Goal: Obtain resource: Download file/media

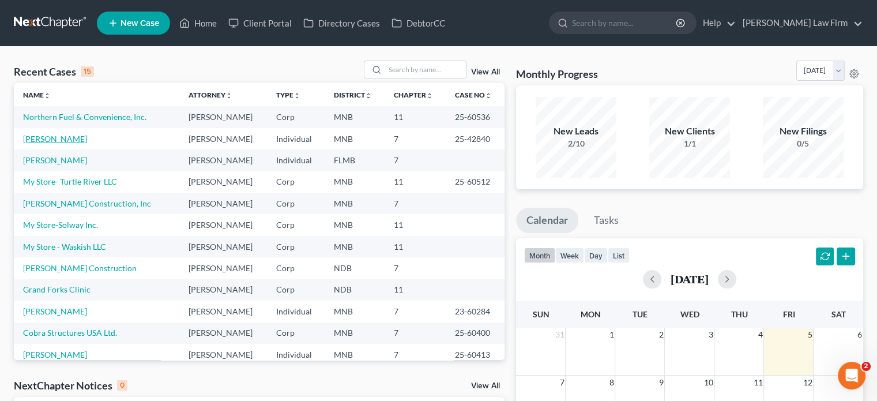
click at [50, 140] on link "[PERSON_NAME]" at bounding box center [55, 139] width 64 height 10
select select "10"
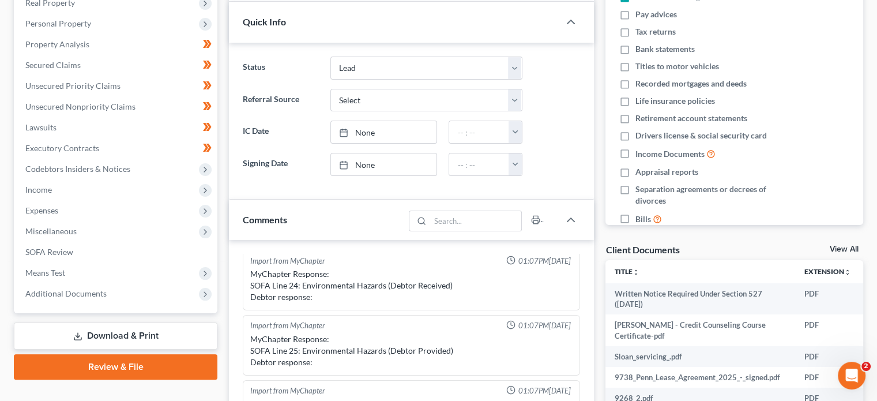
scroll to position [191, 0]
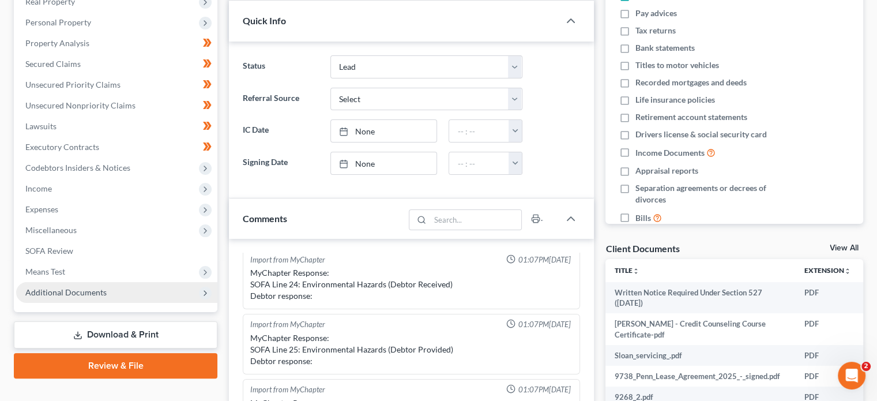
click at [61, 298] on span "Additional Documents" at bounding box center [116, 292] width 201 height 21
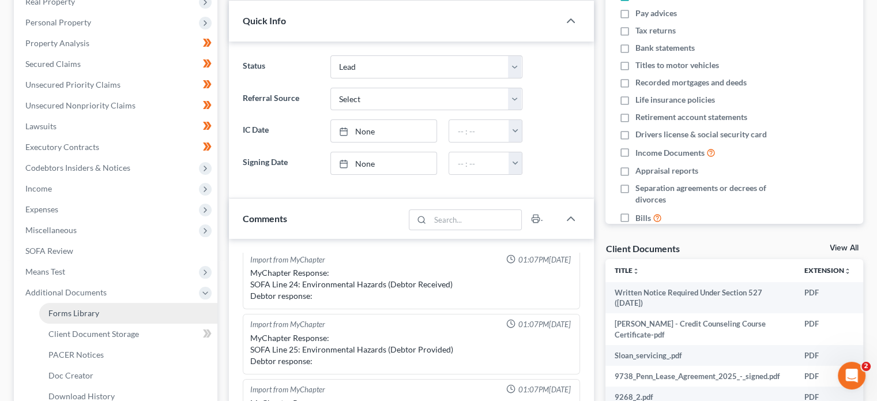
click at [74, 317] on span "Forms Library" at bounding box center [73, 313] width 51 height 10
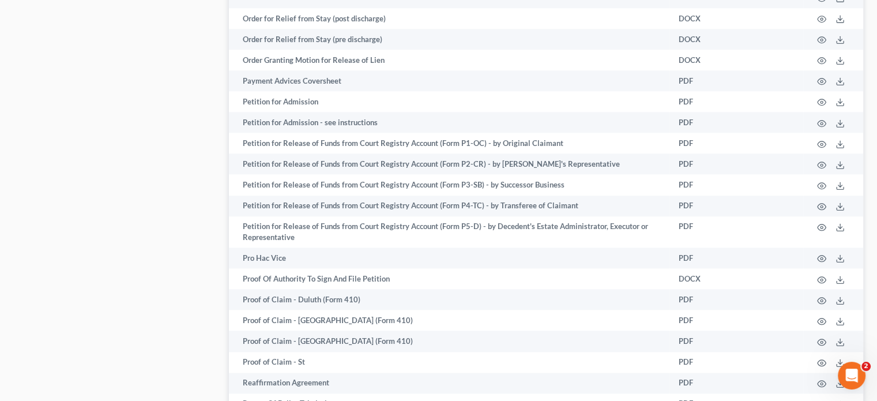
scroll to position [1266, 0]
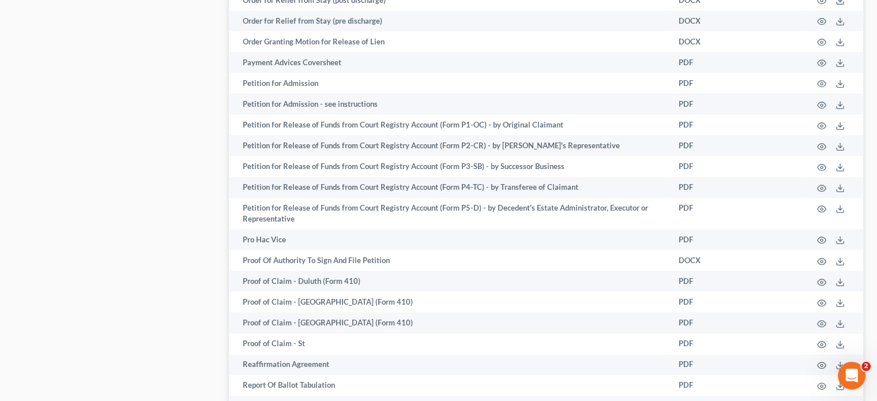
select select "10"
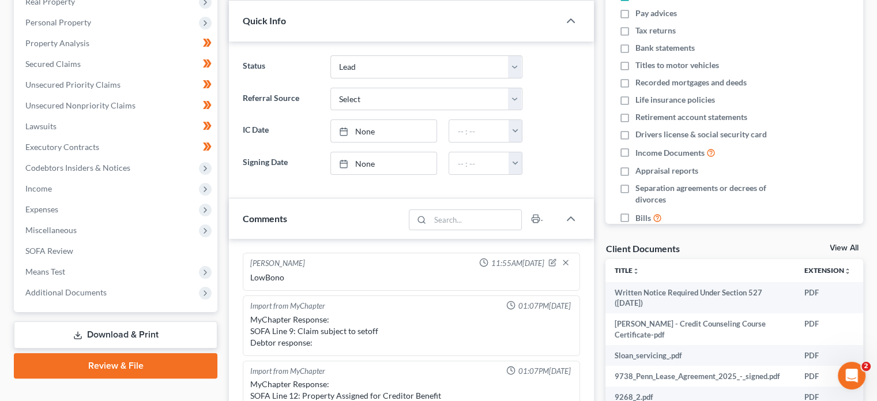
scroll to position [241, 0]
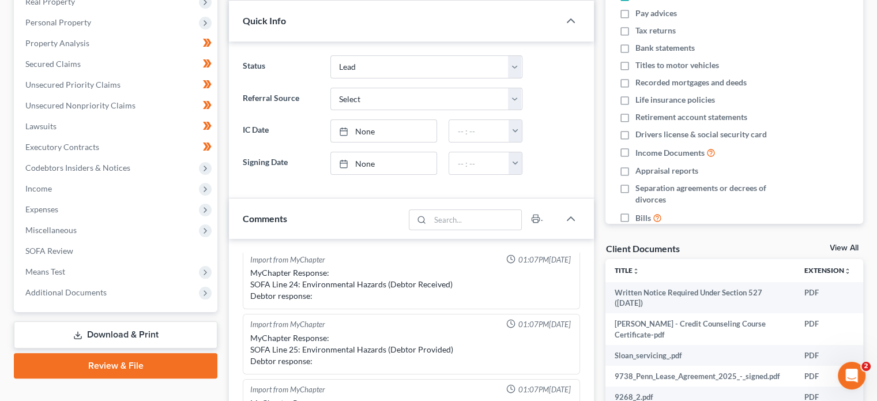
click at [145, 332] on link "Download & Print" at bounding box center [116, 334] width 204 height 27
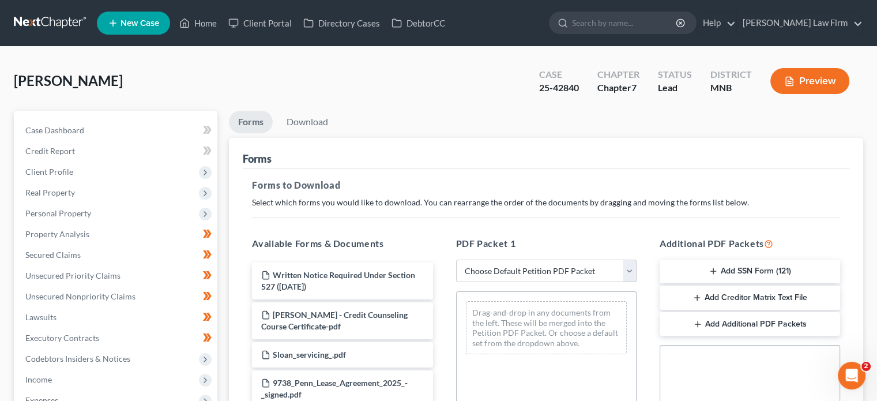
click at [507, 155] on div "Forms" at bounding box center [546, 153] width 607 height 31
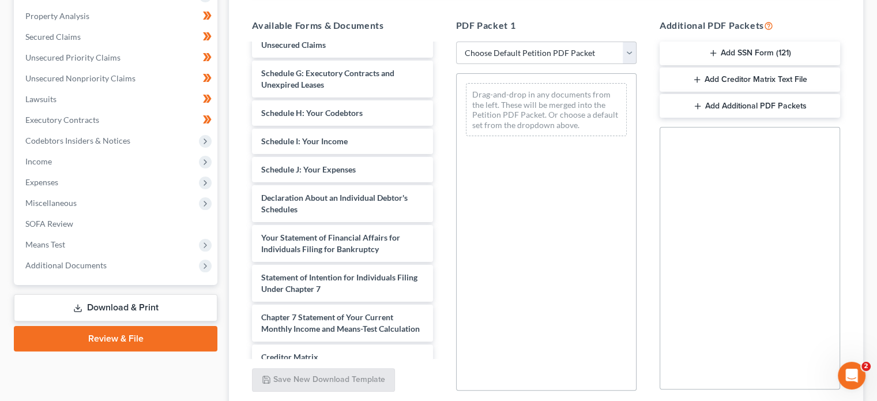
scroll to position [1461, 0]
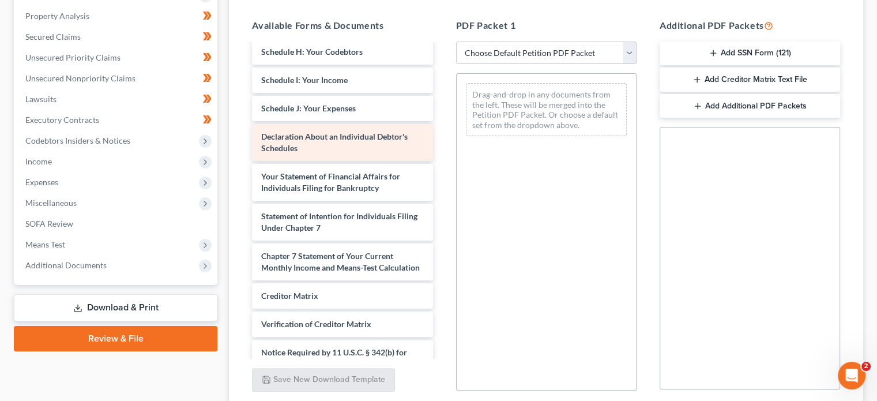
click at [362, 161] on div "Declaration About an Individual Debtor's Schedules" at bounding box center [342, 142] width 181 height 37
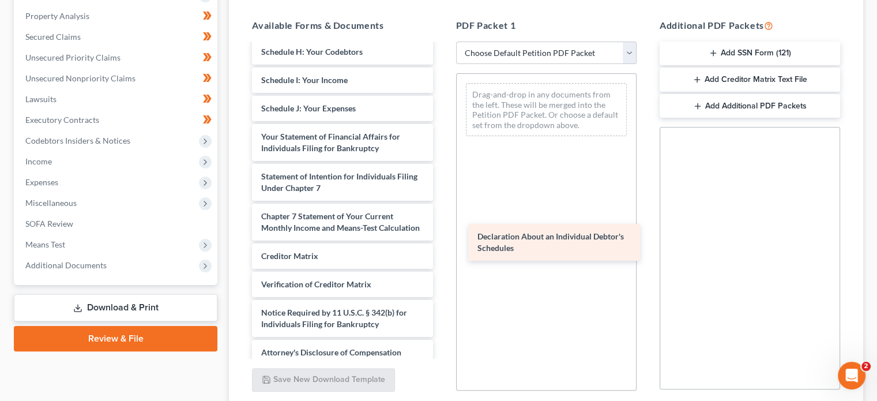
drag, startPoint x: 362, startPoint y: 165, endPoint x: 579, endPoint y: 244, distance: 230.9
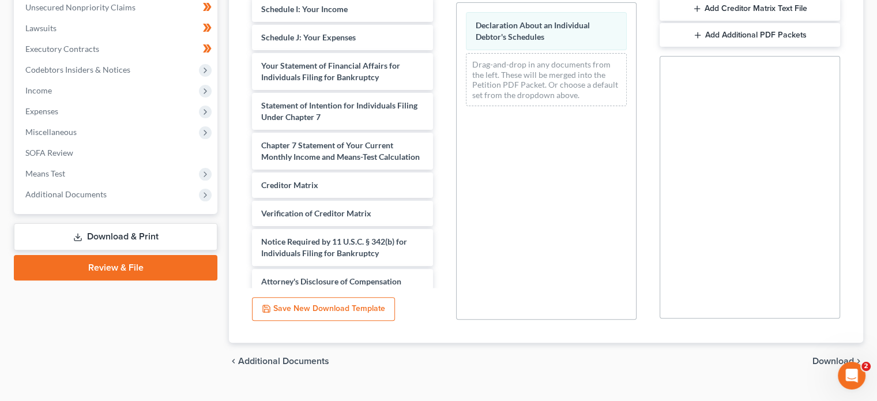
scroll to position [310, 0]
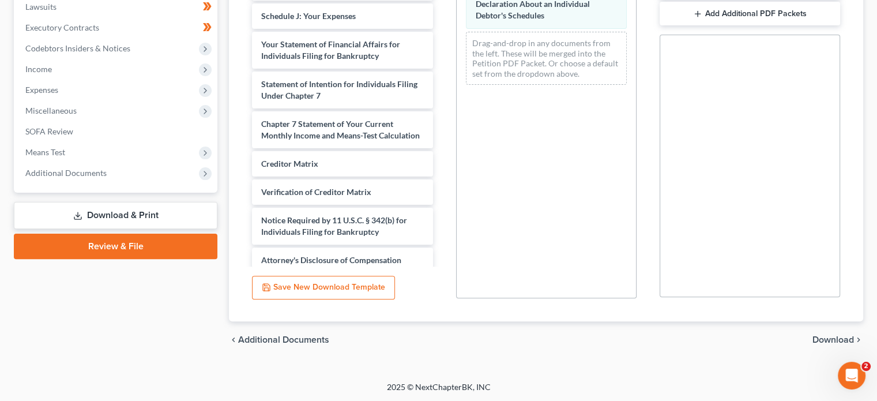
click at [840, 341] on span "Download" at bounding box center [834, 339] width 42 height 9
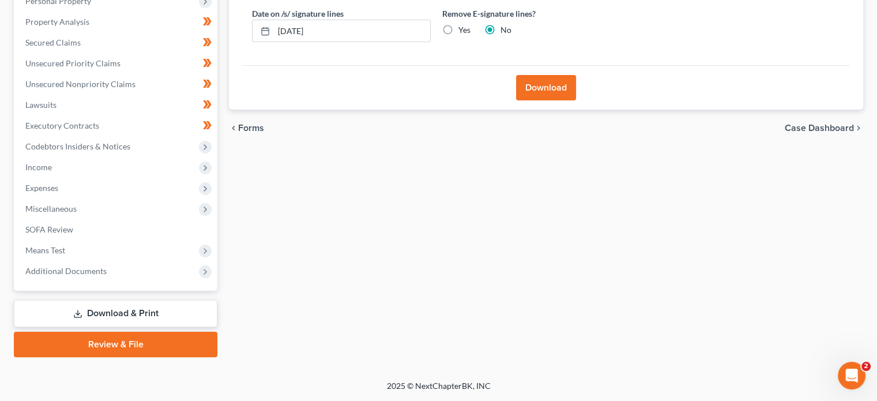
scroll to position [211, 0]
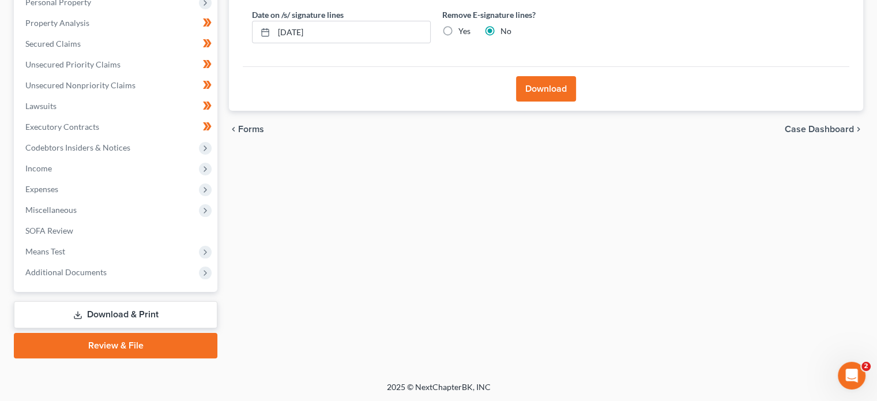
click at [564, 93] on button "Download" at bounding box center [546, 88] width 60 height 25
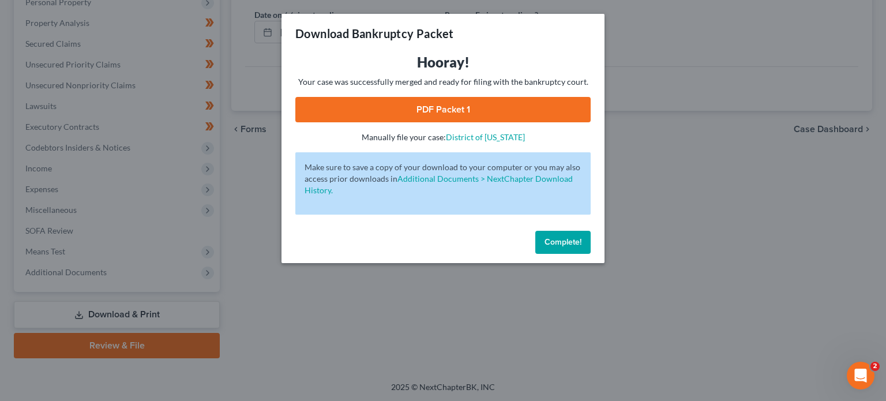
click at [505, 105] on link "PDF Packet 1" at bounding box center [442, 109] width 295 height 25
click at [567, 243] on span "Complete!" at bounding box center [563, 242] width 37 height 10
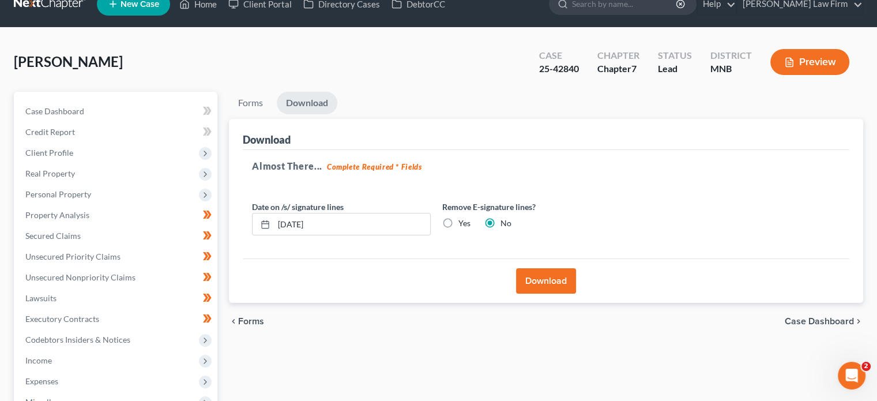
scroll to position [0, 0]
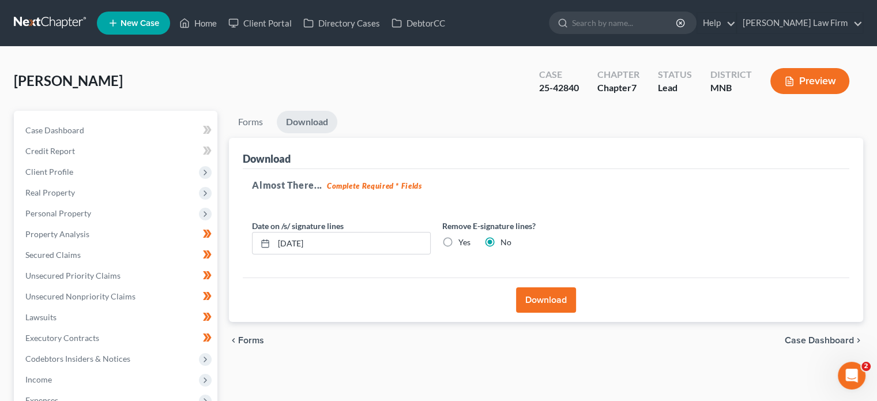
click at [567, 243] on div "Date on /s/ signature lines [DATE] Remove E-signature lines? Yes No" at bounding box center [436, 242] width 381 height 44
click at [567, 243] on div "Remove E-signature lines? Yes No" at bounding box center [532, 237] width 190 height 35
click at [211, 23] on link "Home" at bounding box center [198, 23] width 49 height 21
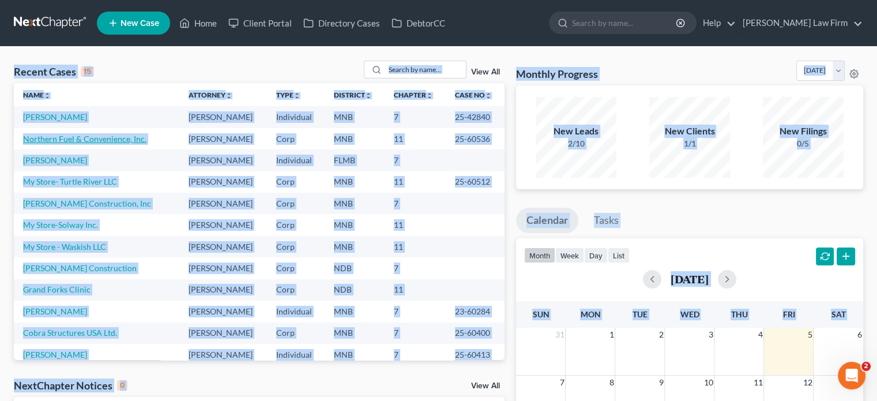
click at [111, 142] on link "Northern Fuel & Convenience, Inc." at bounding box center [84, 139] width 123 height 10
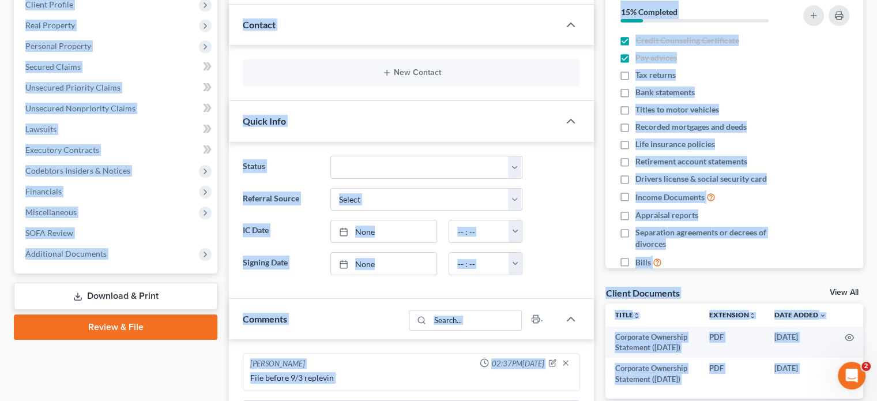
scroll to position [231, 0]
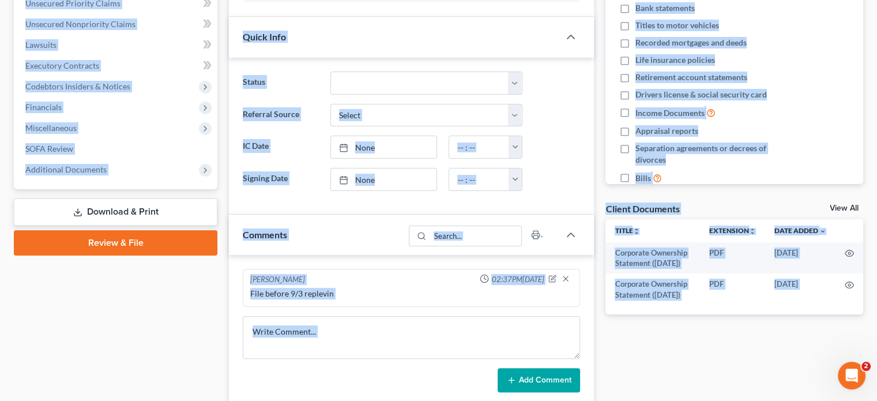
click at [95, 208] on link "Download & Print" at bounding box center [116, 211] width 204 height 27
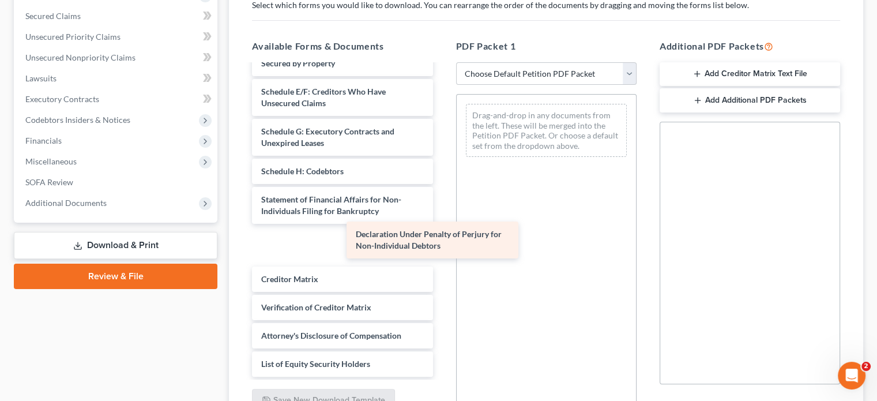
scroll to position [224, 0]
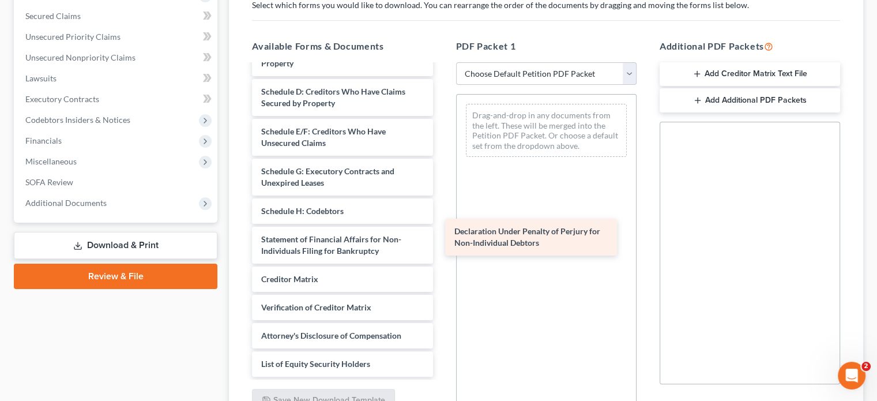
drag, startPoint x: 349, startPoint y: 245, endPoint x: 576, endPoint y: 237, distance: 227.4
click at [442, 237] on div "Declaration Under Penalty of Perjury for Non-Individual Debtors Corporate Owner…" at bounding box center [342, 119] width 199 height 513
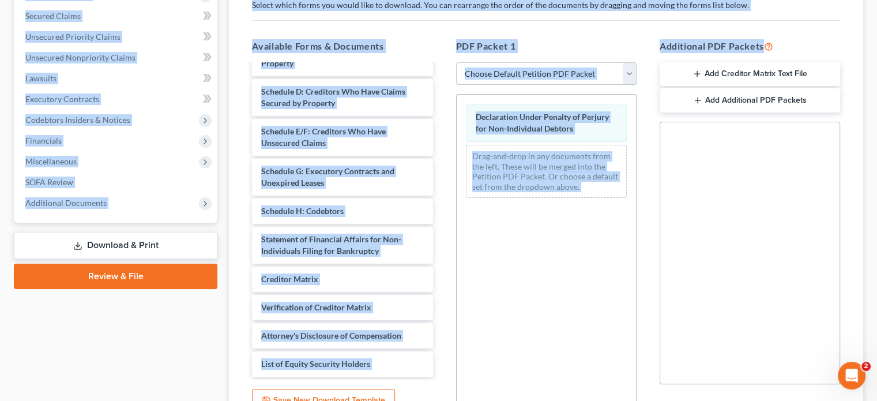
scroll to position [310, 0]
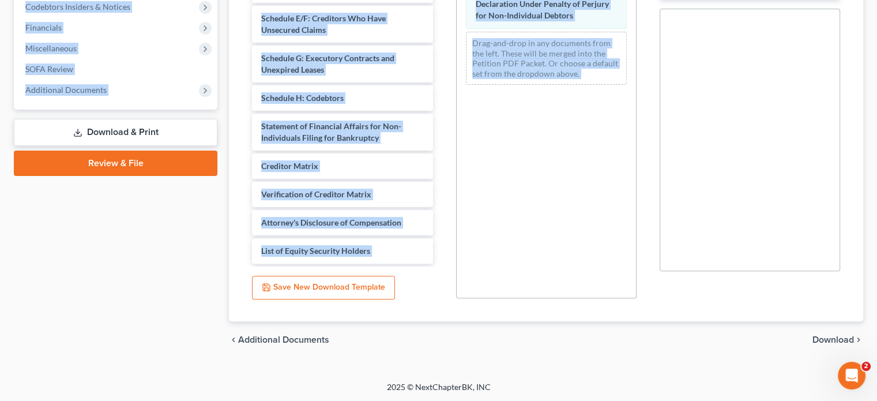
click at [842, 338] on span "Download" at bounding box center [834, 339] width 42 height 9
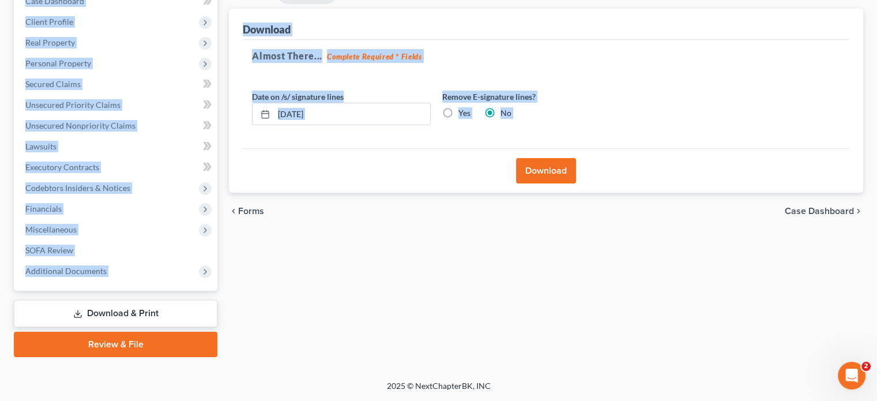
scroll to position [128, 0]
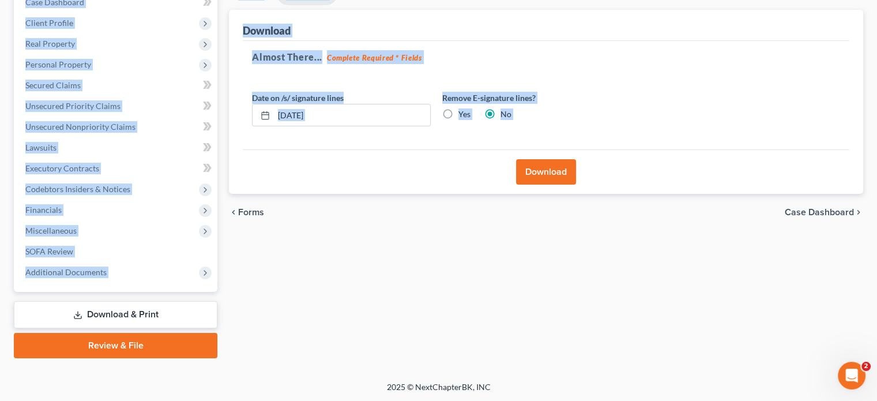
click at [558, 166] on button "Download" at bounding box center [546, 171] width 60 height 25
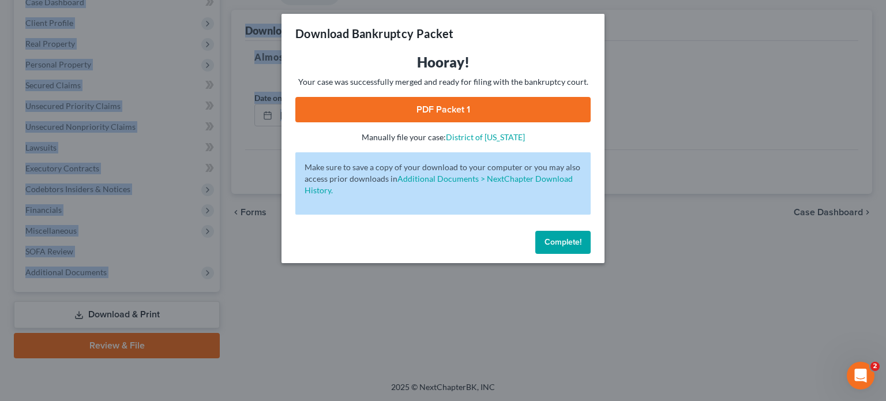
click at [555, 251] on button "Complete!" at bounding box center [562, 242] width 55 height 23
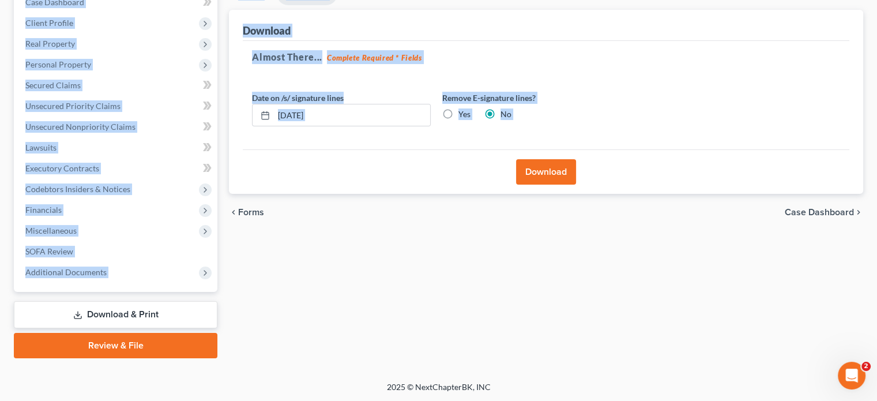
click at [539, 179] on button "Download" at bounding box center [546, 171] width 60 height 25
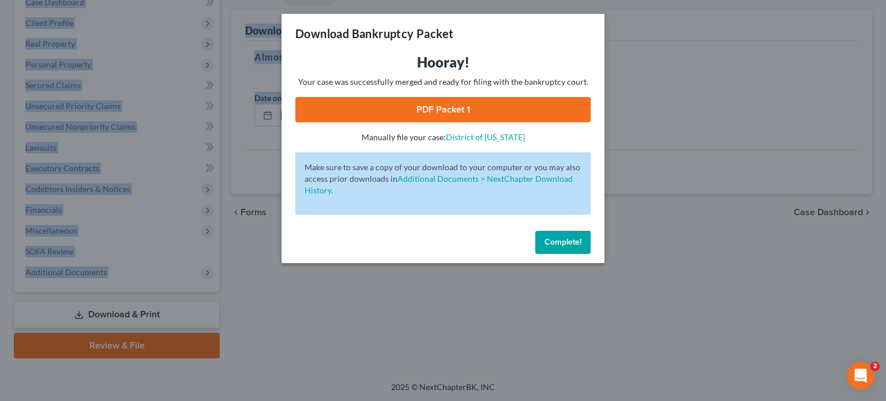
click at [523, 104] on link "PDF Packet 1" at bounding box center [442, 109] width 295 height 25
click at [567, 246] on span "Complete!" at bounding box center [563, 242] width 37 height 10
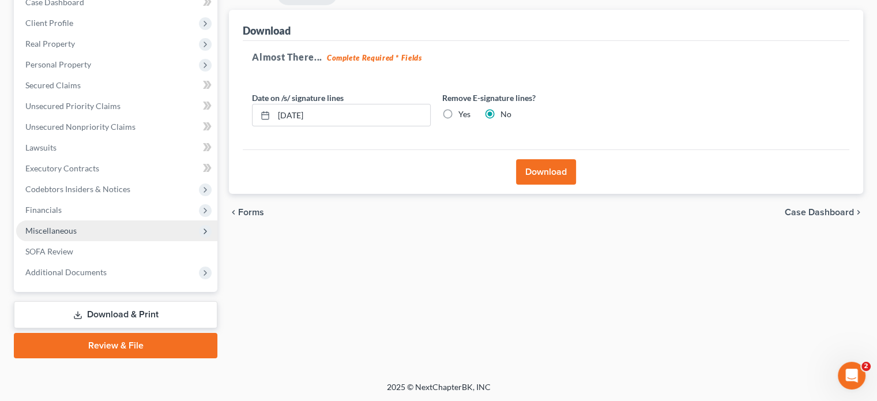
click at [129, 224] on span "Miscellaneous" at bounding box center [116, 230] width 201 height 21
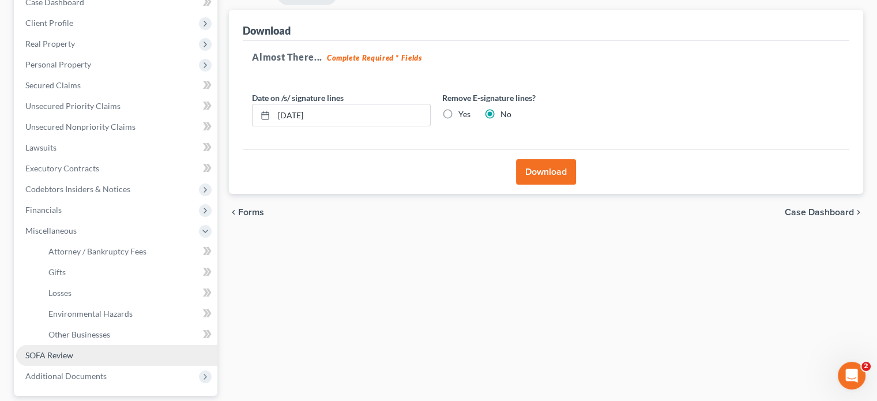
click at [140, 355] on link "SOFA Review" at bounding box center [116, 355] width 201 height 21
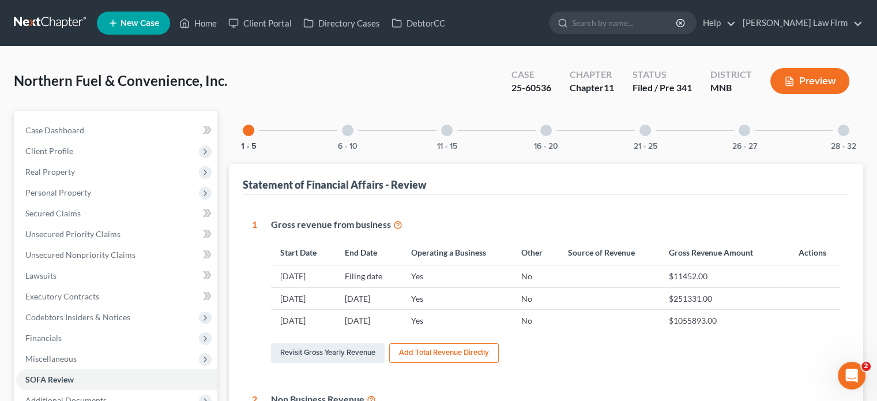
click at [844, 133] on div at bounding box center [844, 131] width 12 height 12
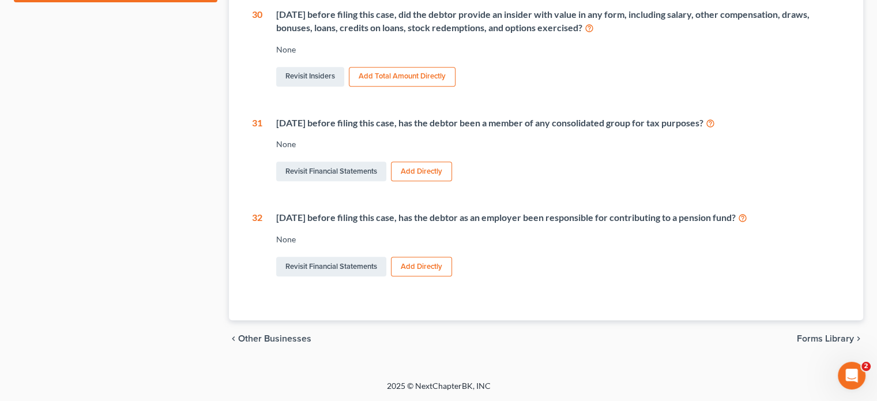
scroll to position [506, 0]
click at [829, 338] on span "Forms Library" at bounding box center [825, 338] width 57 height 9
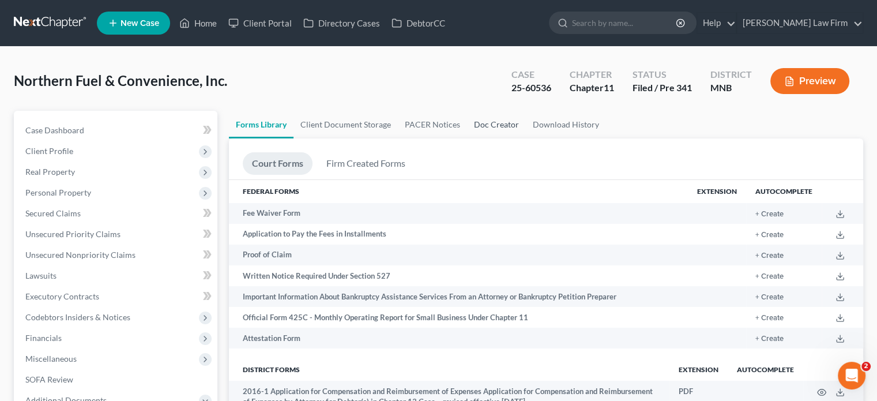
click at [512, 124] on link "Doc Creator" at bounding box center [496, 125] width 59 height 28
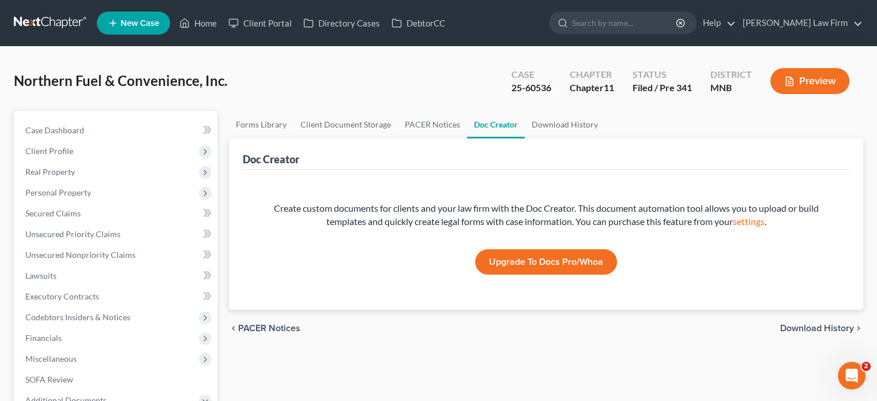
click at [340, 381] on div "Forms Library Client Document Storage PACER Notices Doc Creator Download Histor…" at bounding box center [546, 350] width 646 height 479
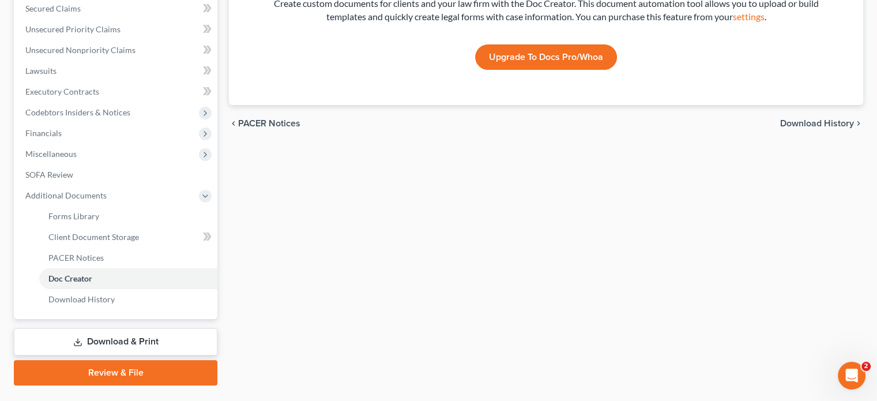
scroll to position [208, 0]
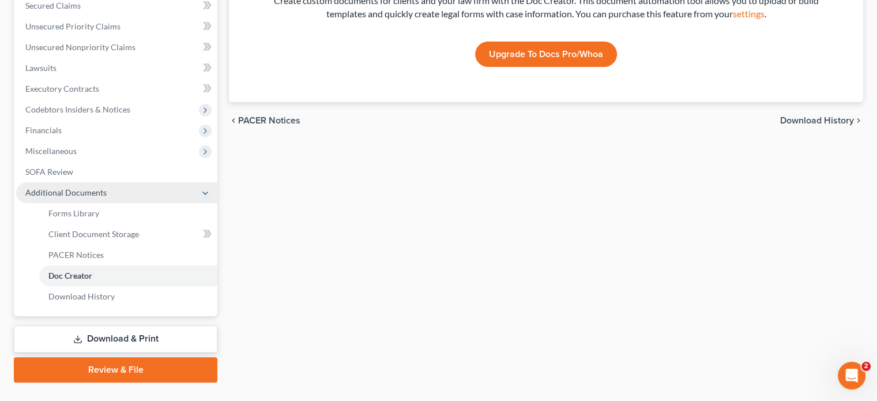
click at [113, 194] on span "Additional Documents" at bounding box center [116, 192] width 201 height 21
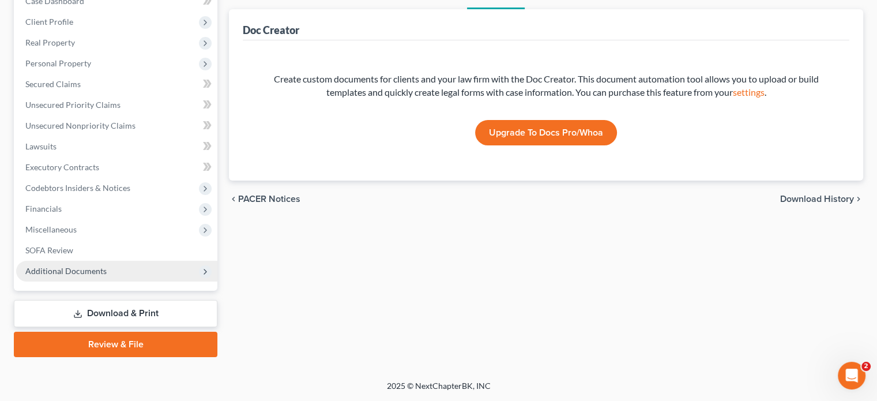
scroll to position [128, 0]
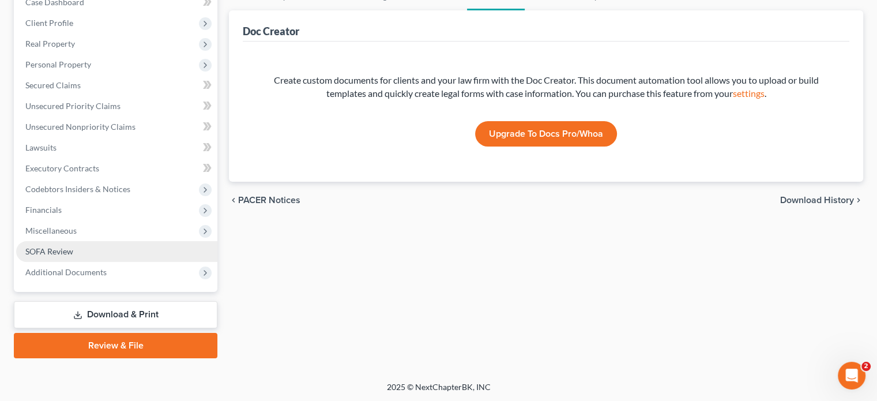
click at [60, 256] on link "SOFA Review" at bounding box center [116, 251] width 201 height 21
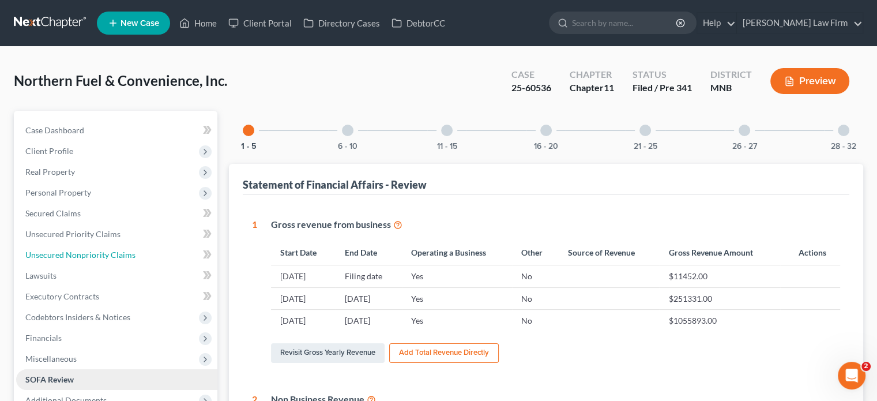
click at [60, 256] on span "Unsecured Nonpriority Claims" at bounding box center [80, 255] width 110 height 10
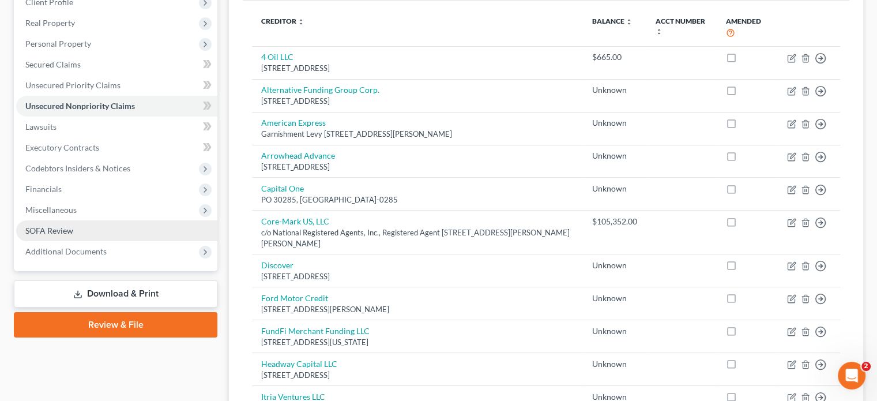
scroll to position [148, 0]
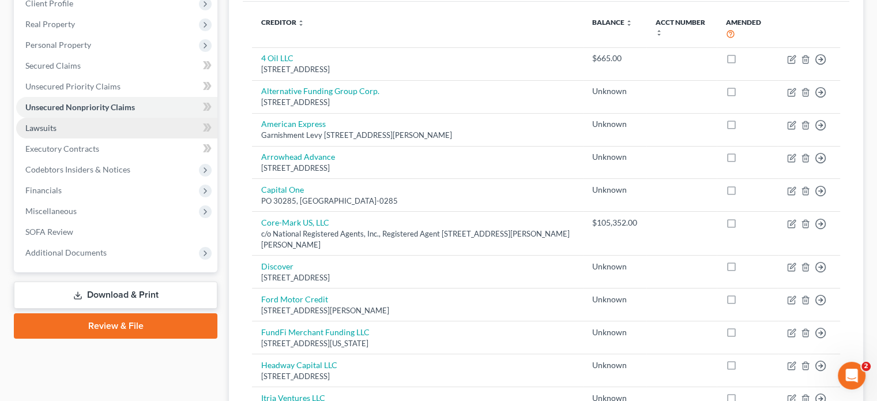
click at [85, 124] on link "Lawsuits" at bounding box center [116, 128] width 201 height 21
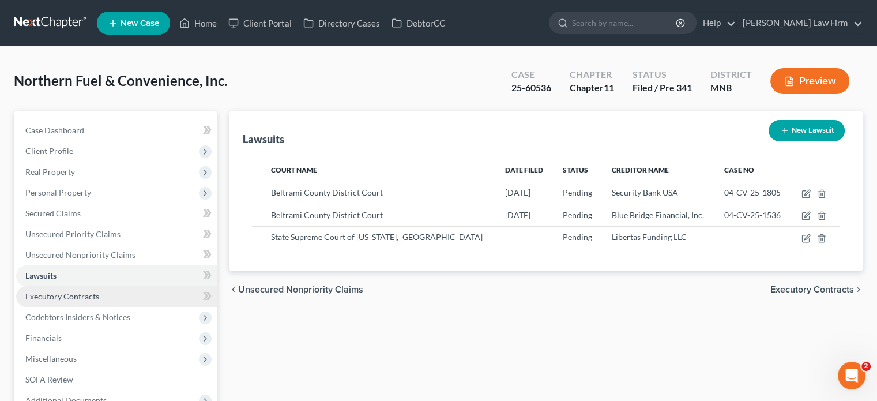
click at [80, 297] on span "Executory Contracts" at bounding box center [62, 296] width 74 height 10
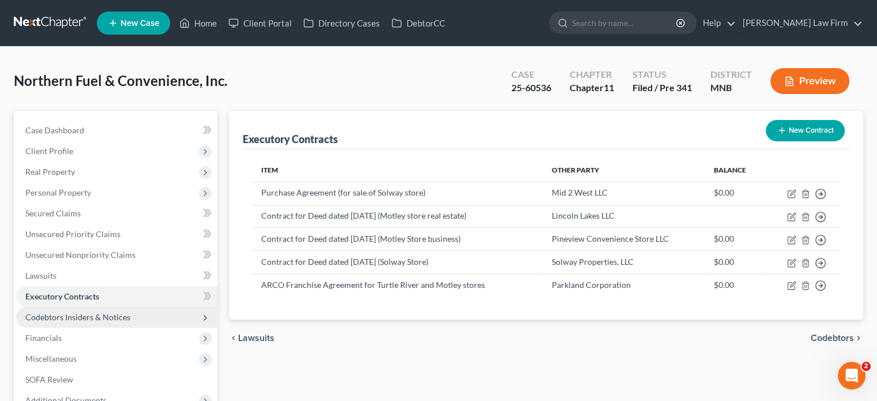
click at [83, 315] on span "Codebtors Insiders & Notices" at bounding box center [77, 317] width 105 height 10
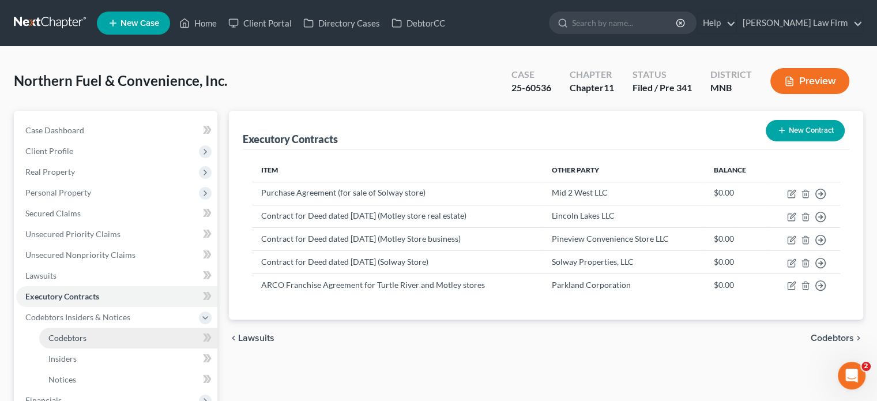
click at [83, 343] on link "Codebtors" at bounding box center [128, 338] width 178 height 21
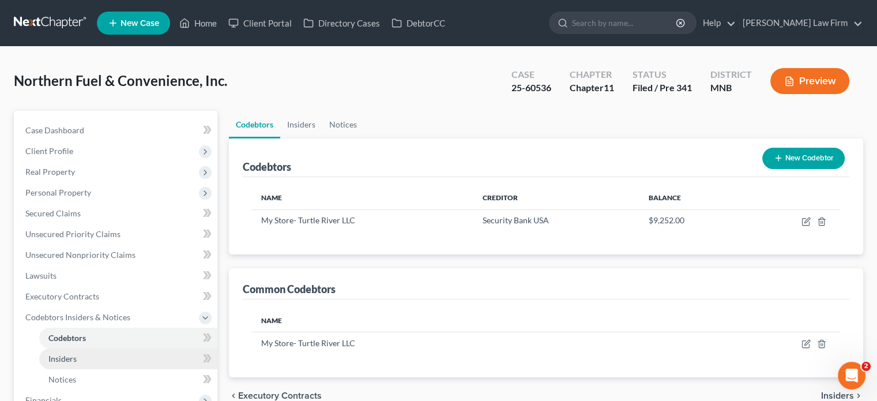
click at [85, 364] on link "Insiders" at bounding box center [128, 358] width 178 height 21
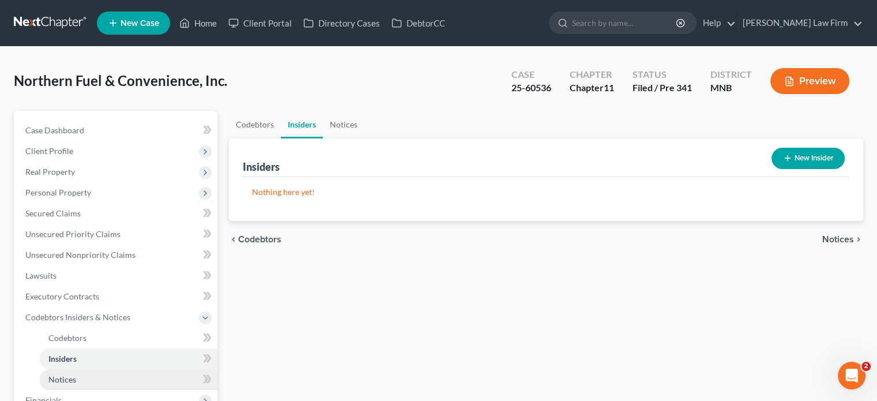
click at [84, 383] on link "Notices" at bounding box center [128, 379] width 178 height 21
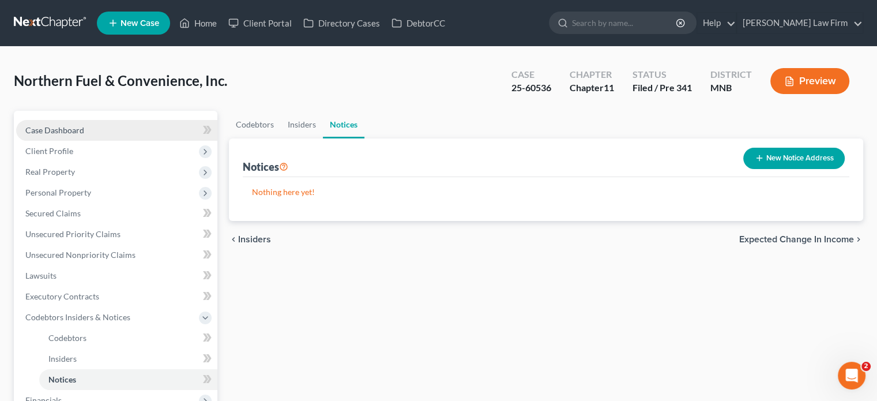
click at [88, 126] on link "Case Dashboard" at bounding box center [116, 130] width 201 height 21
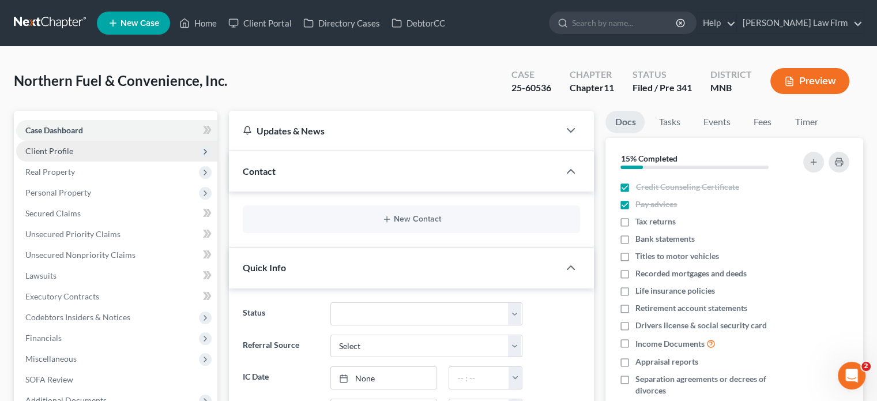
click at [88, 152] on span "Client Profile" at bounding box center [116, 151] width 201 height 21
